Goal: Transaction & Acquisition: Subscribe to service/newsletter

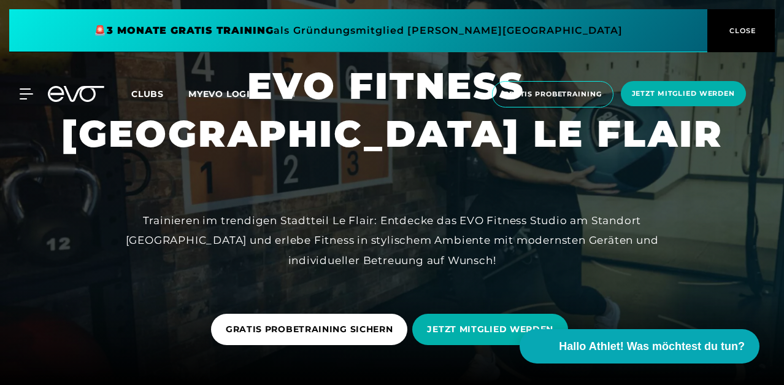
click at [150, 95] on span "Clubs" at bounding box center [147, 93] width 33 height 11
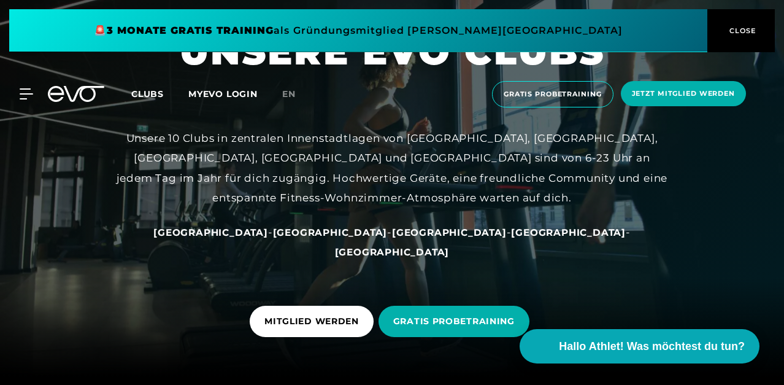
scroll to position [23, 0]
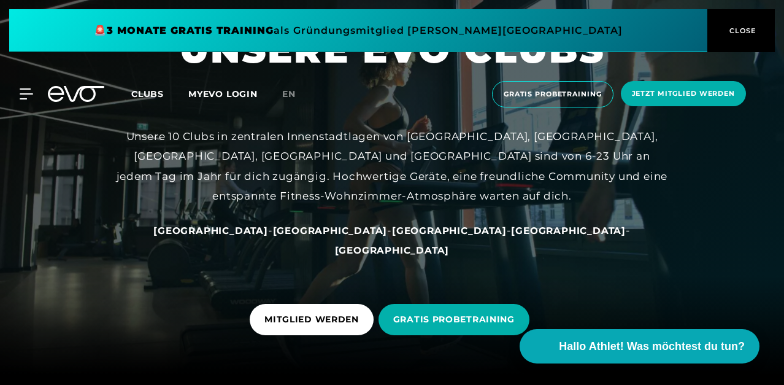
click at [392, 236] on span "[GEOGRAPHIC_DATA]" at bounding box center [449, 231] width 115 height 12
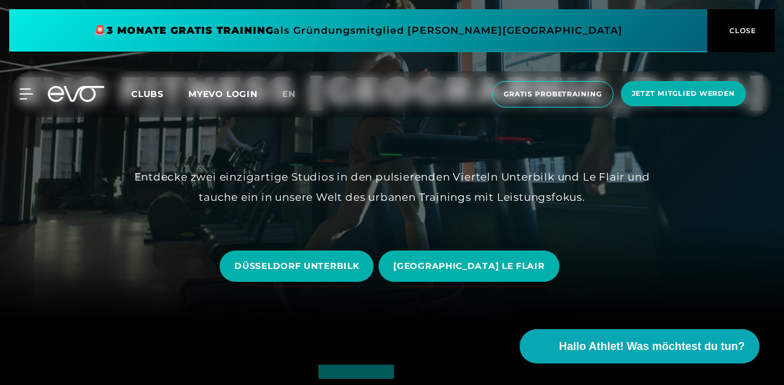
scroll to position [66, 0]
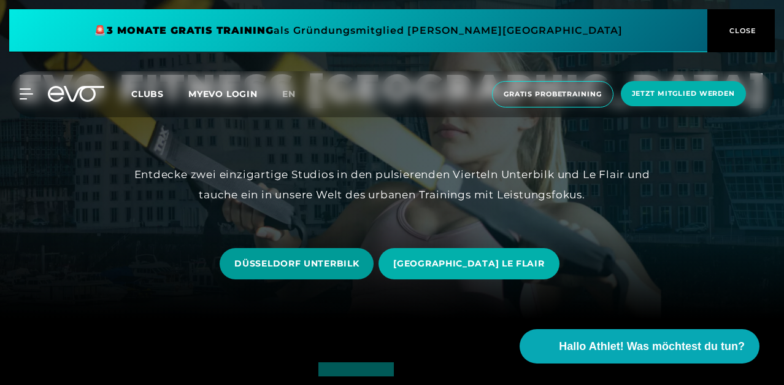
click at [318, 268] on span "DÜSSELDORF UNTERBILK" at bounding box center [296, 263] width 125 height 13
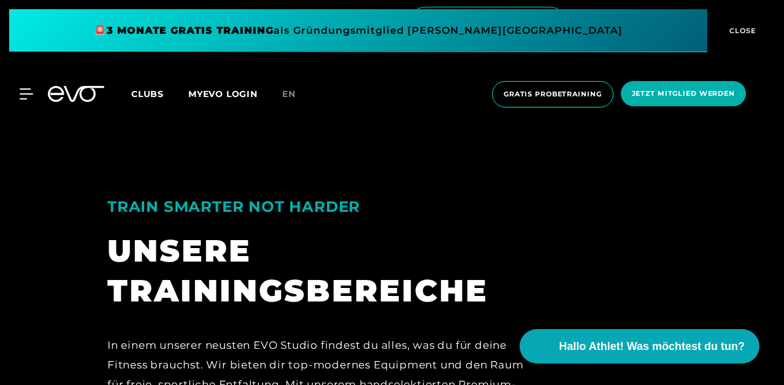
scroll to position [1962, 0]
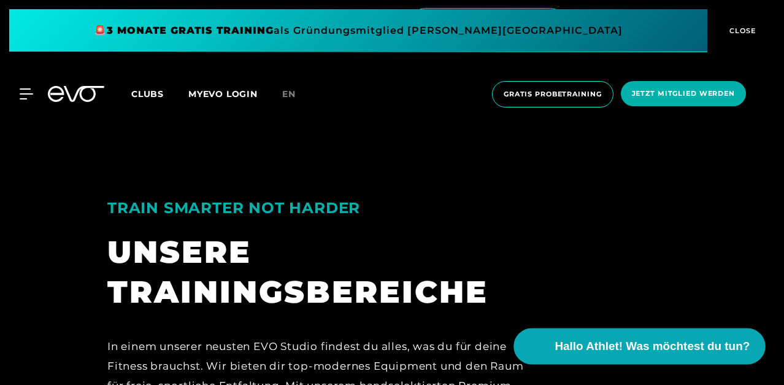
click at [597, 345] on span "Hallo Athlet! Was möchtest du tun?" at bounding box center [652, 346] width 195 height 17
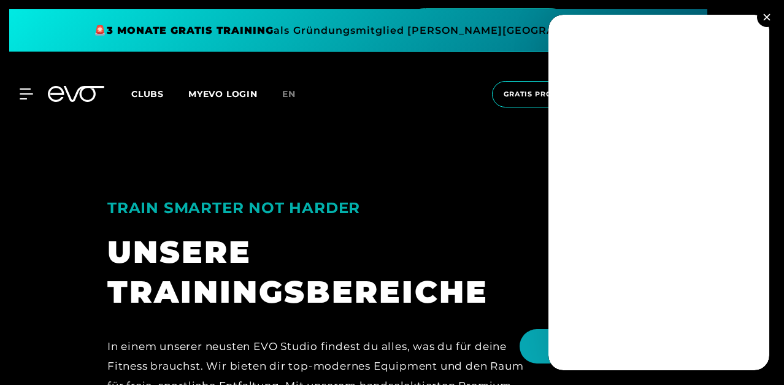
click at [766, 12] on button at bounding box center [767, 17] width 20 height 20
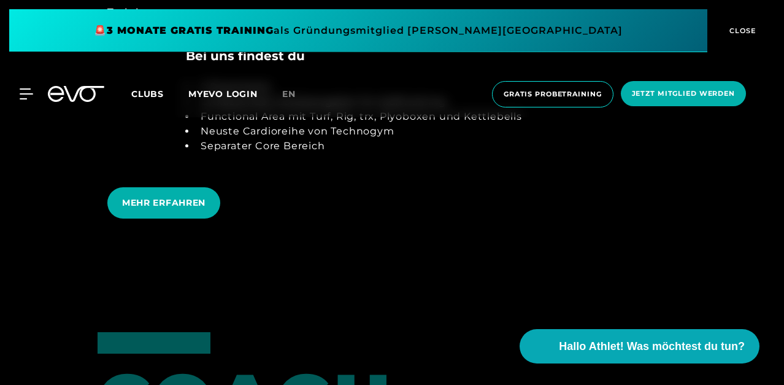
scroll to position [2375, 0]
click at [160, 187] on span "MEHR ERFAHREN" at bounding box center [163, 202] width 113 height 31
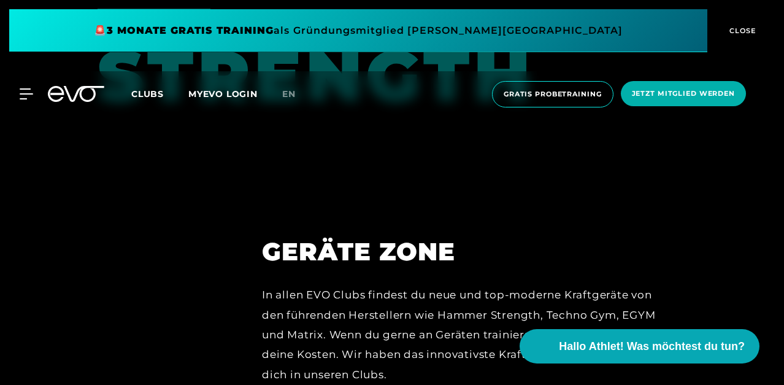
scroll to position [5071, 0]
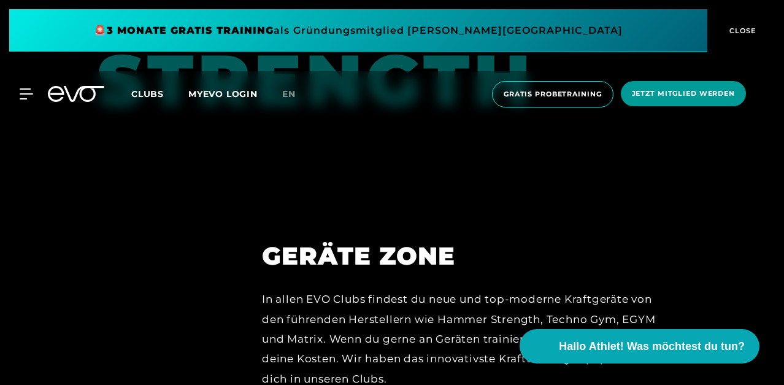
click at [645, 90] on span "Jetzt Mitglied werden" at bounding box center [683, 93] width 103 height 10
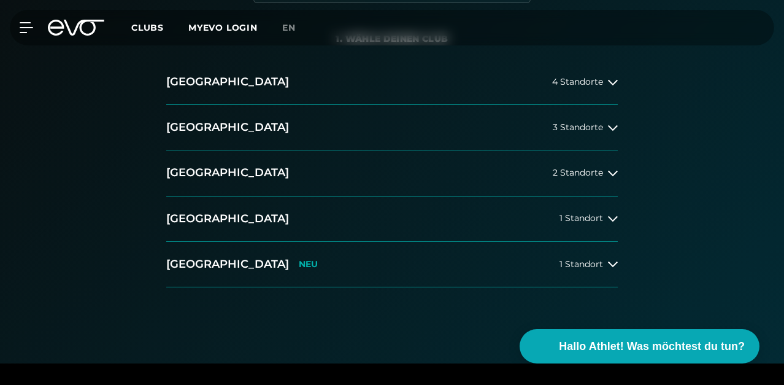
scroll to position [265, 0]
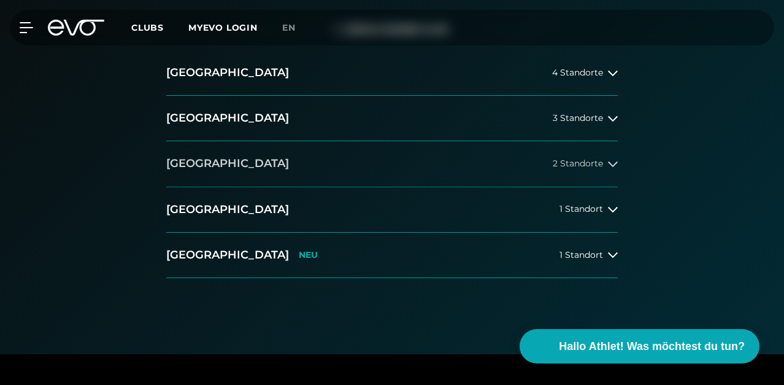
click at [204, 158] on h2 "[GEOGRAPHIC_DATA]" at bounding box center [227, 163] width 123 height 15
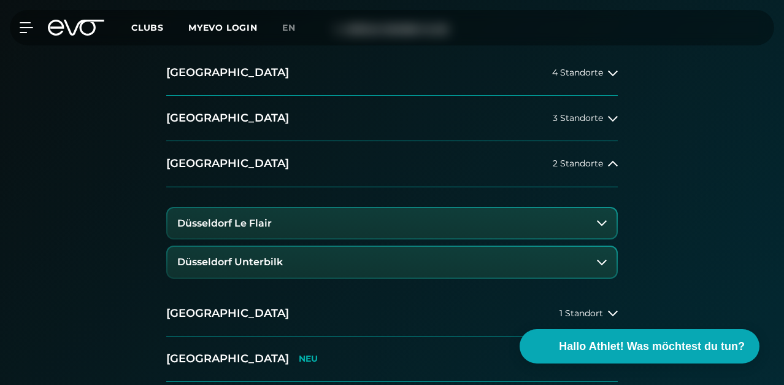
click at [206, 254] on button "Düsseldorf Unterbilk" at bounding box center [392, 262] width 449 height 31
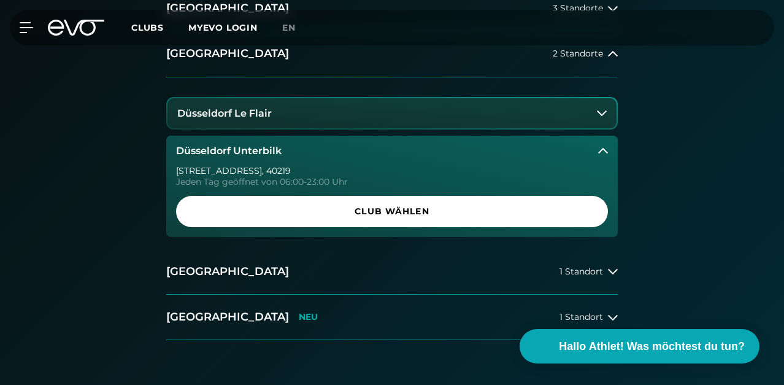
scroll to position [376, 0]
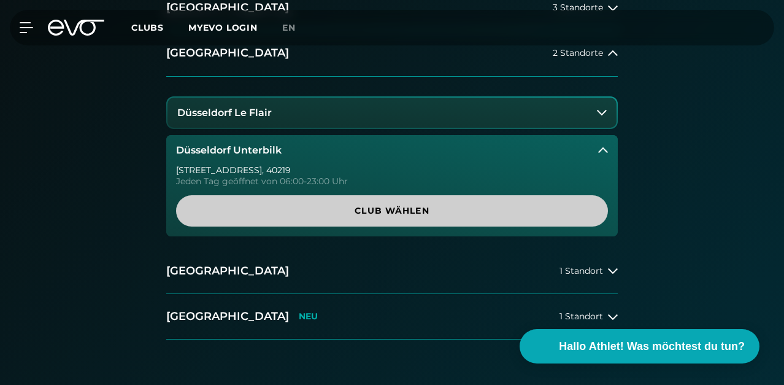
click at [355, 213] on span "Club wählen" at bounding box center [392, 210] width 403 height 13
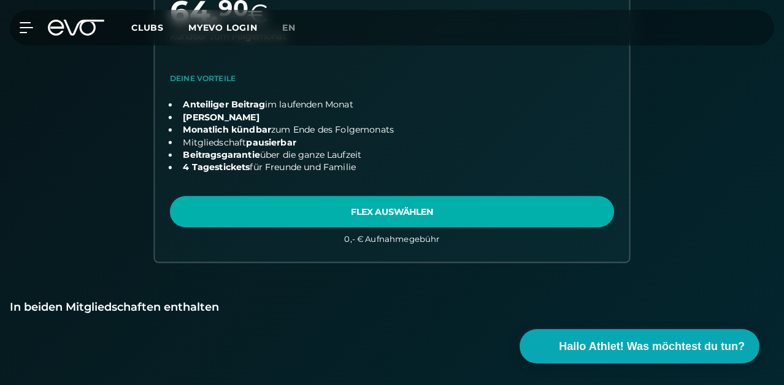
scroll to position [960, 0]
